Goal: Navigation & Orientation: Find specific page/section

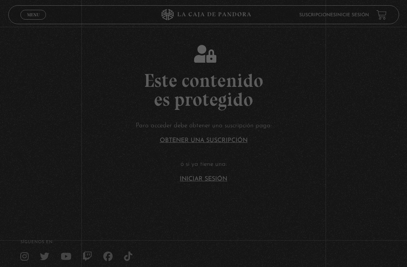
scroll to position [25, 0]
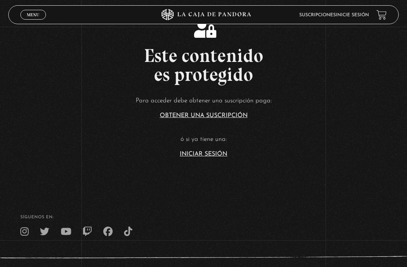
click at [205, 157] on link "Iniciar Sesión" at bounding box center [204, 154] width 48 height 6
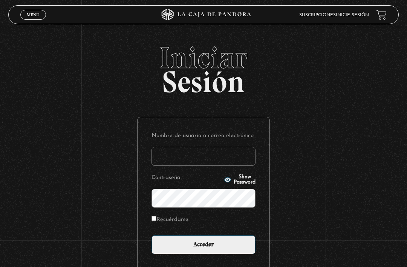
type input "raqeemorales@gmail.com"
click at [204, 248] on input "Acceder" at bounding box center [204, 244] width 104 height 19
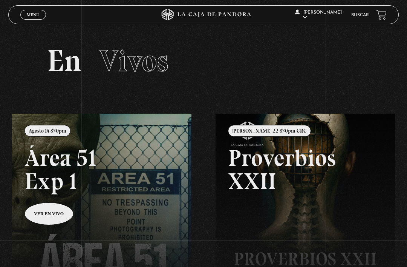
click at [52, 228] on link at bounding box center [215, 247] width 407 height 267
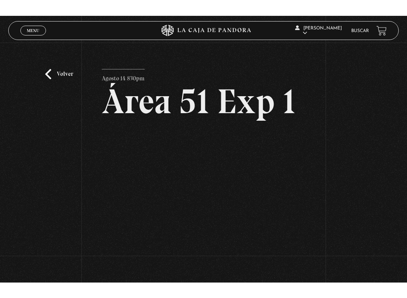
scroll to position [8, 0]
